Goal: Find specific page/section: Find specific page/section

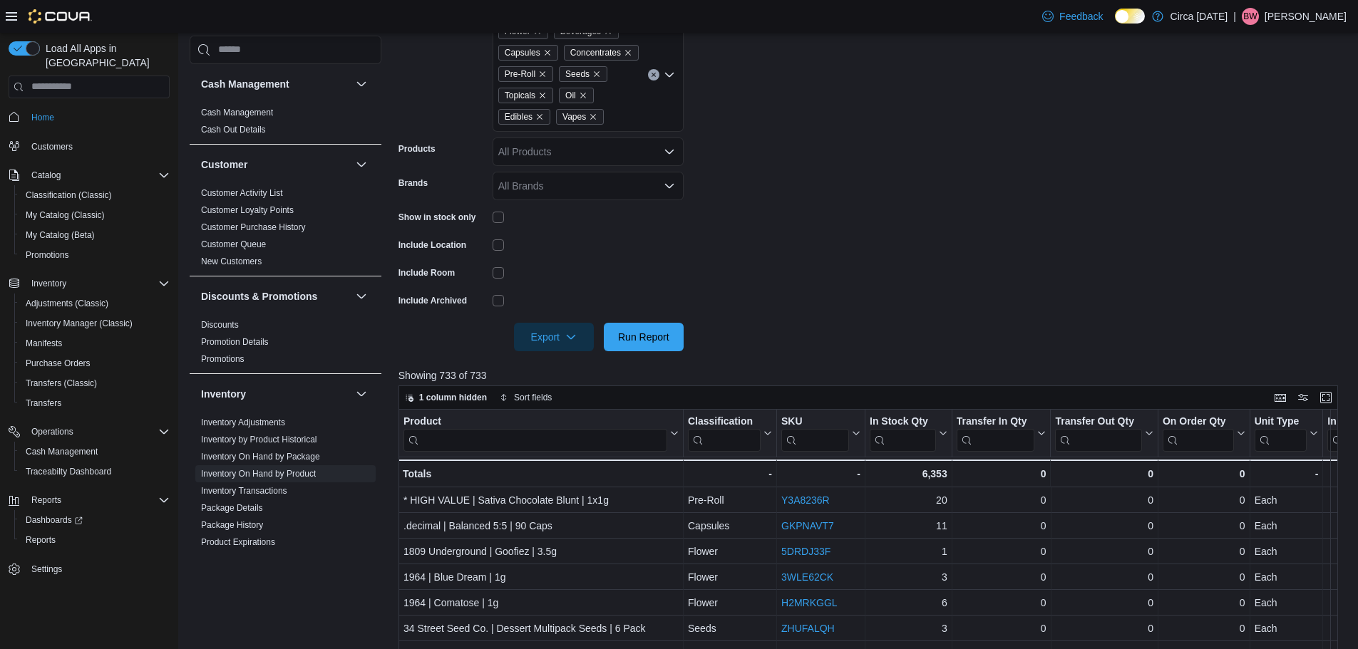
scroll to position [285, 0]
